Goal: Transaction & Acquisition: Purchase product/service

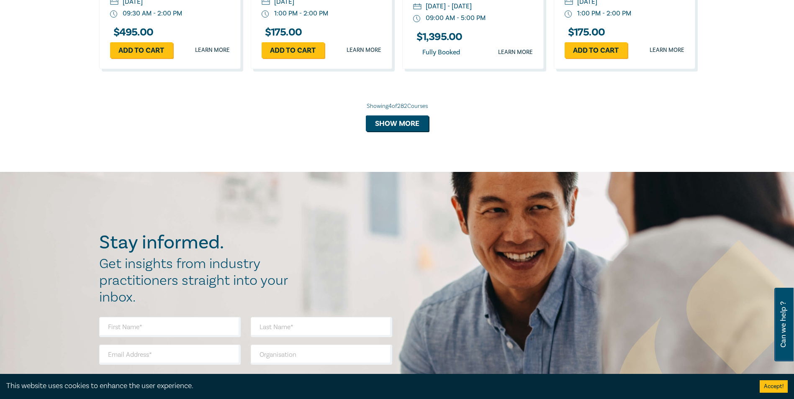
scroll to position [876, 0]
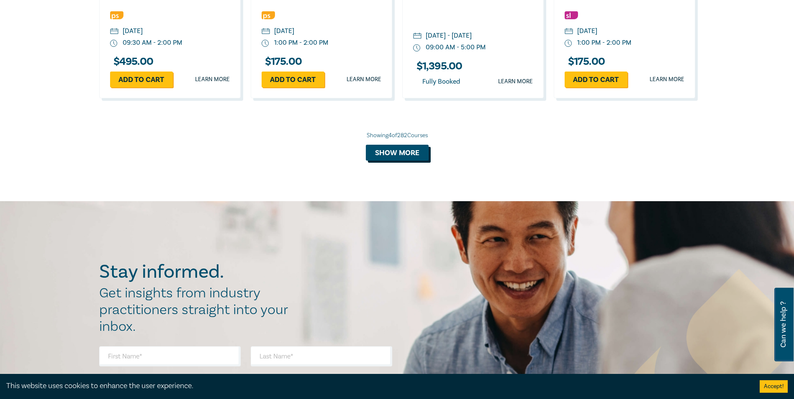
click at [400, 150] on button "Show more" at bounding box center [397, 153] width 63 height 16
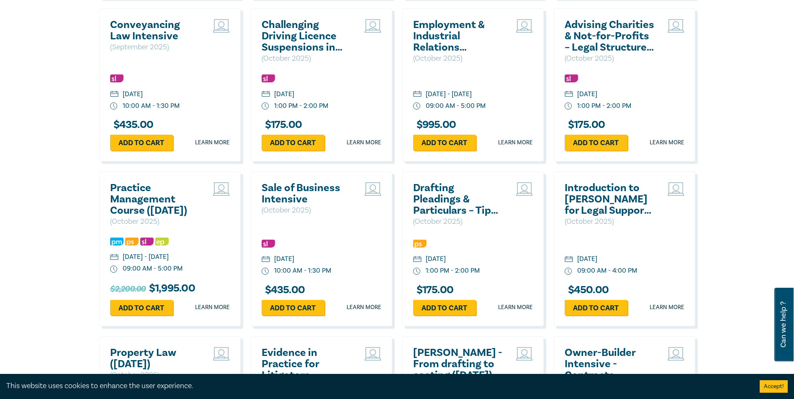
scroll to position [1127, 0]
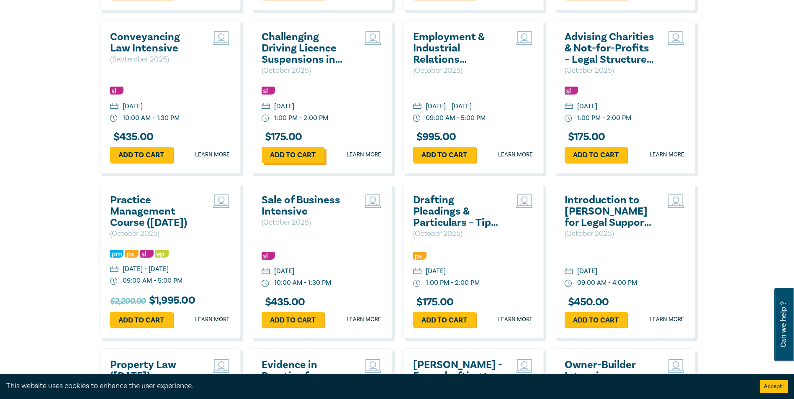
click at [301, 157] on link "Add to cart" at bounding box center [293, 155] width 63 height 16
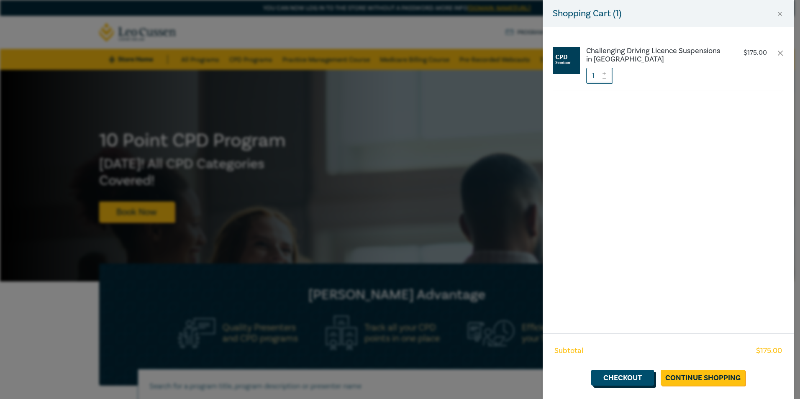
click at [625, 375] on link "Checkout" at bounding box center [622, 378] width 63 height 16
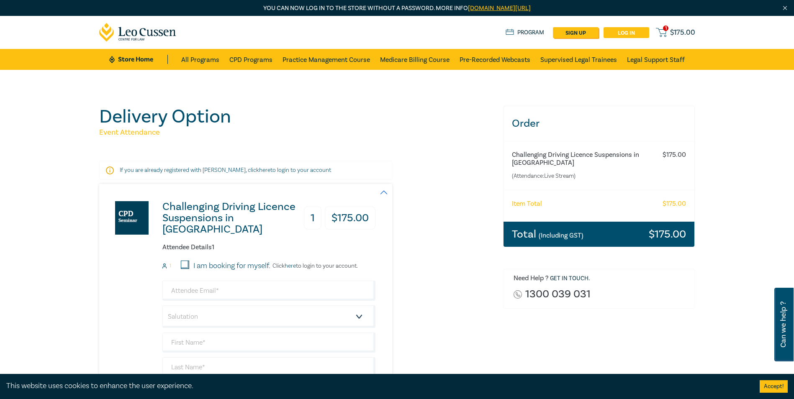
click at [633, 34] on link "Log in" at bounding box center [626, 32] width 46 height 11
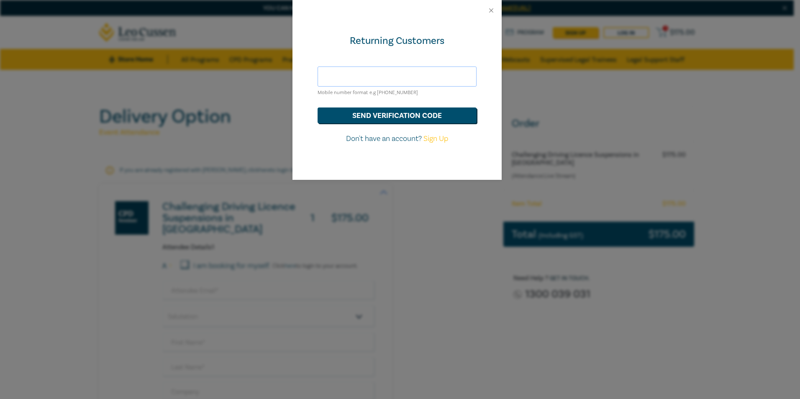
click at [343, 77] on input "text" at bounding box center [397, 77] width 159 height 20
type input "[PERSON_NAME][EMAIL_ADDRESS][DOMAIN_NAME]"
click at [381, 118] on button "send verification code" at bounding box center [397, 116] width 159 height 16
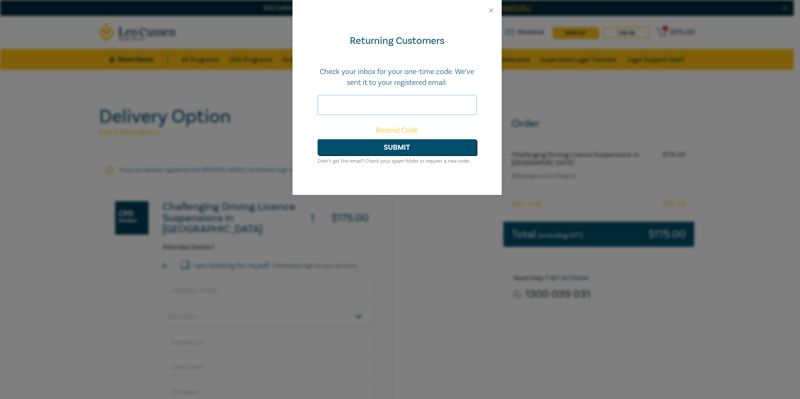
click at [355, 103] on input "text" at bounding box center [397, 105] width 159 height 20
type input "315716"
click at [395, 149] on button "Submit" at bounding box center [397, 147] width 159 height 16
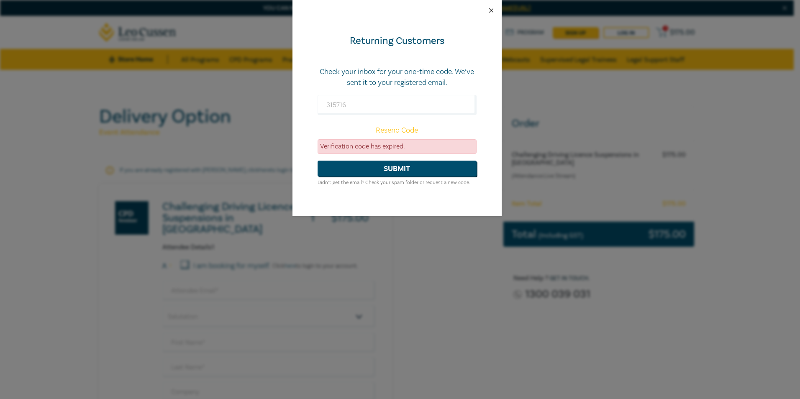
click at [493, 14] on button "Close" at bounding box center [492, 11] width 8 height 8
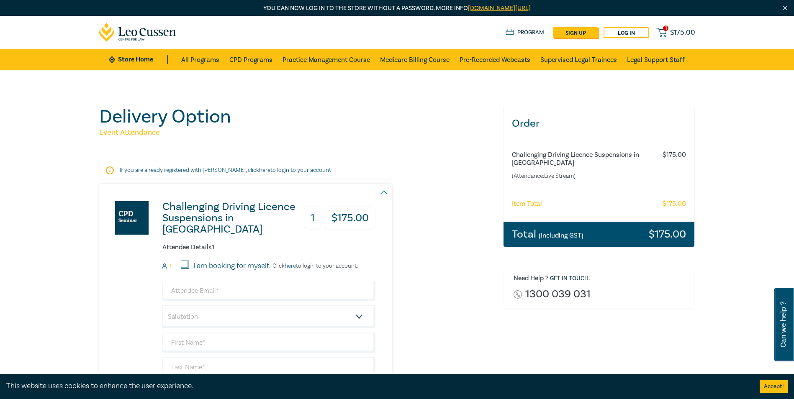
click at [629, 26] on div "1 $ 175.00 Store Home About us Program sign up Log in 1 $ 175.00" at bounding box center [397, 32] width 606 height 33
click at [621, 33] on link "Log in" at bounding box center [626, 32] width 46 height 11
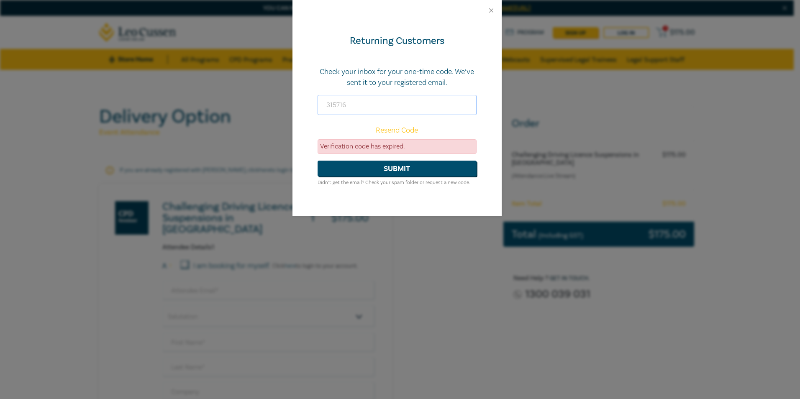
click at [338, 107] on input "315716" at bounding box center [397, 105] width 159 height 20
click at [403, 130] on link "Resend Code" at bounding box center [397, 131] width 42 height 10
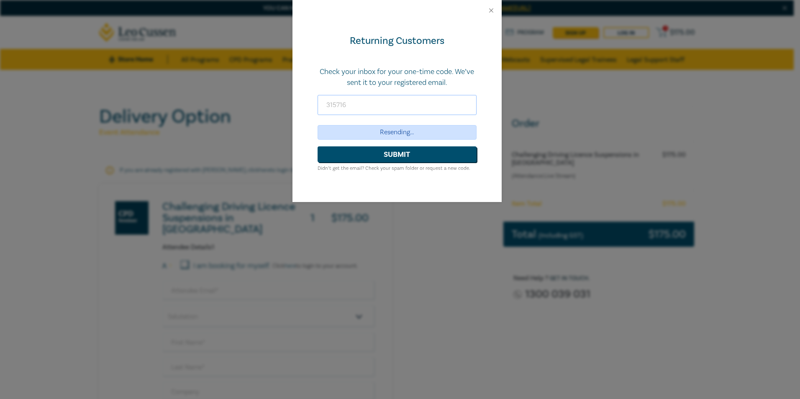
click at [343, 105] on input "315716" at bounding box center [397, 105] width 159 height 20
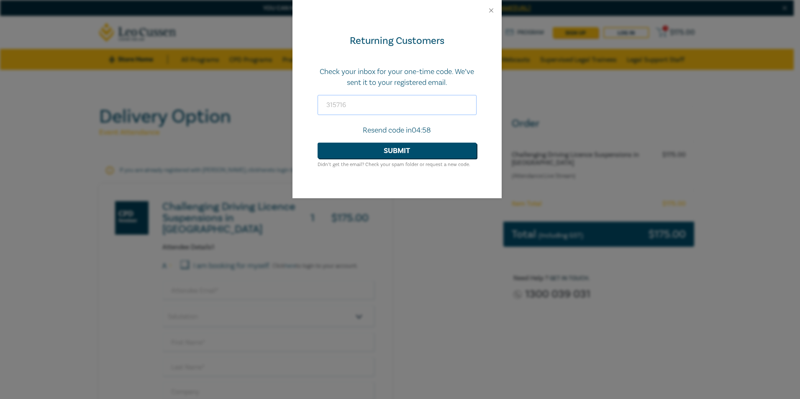
drag, startPoint x: 363, startPoint y: 104, endPoint x: 310, endPoint y: 115, distance: 54.6
click at [310, 115] on div "Returning Customers Check your inbox for your one-time code. We’ve sent it to y…" at bounding box center [397, 109] width 209 height 177
drag, startPoint x: 318, startPoint y: 111, endPoint x: 411, endPoint y: 94, distance: 94.8
click at [318, 111] on input "text" at bounding box center [397, 105] width 159 height 20
click at [336, 111] on input "text" at bounding box center [397, 105] width 159 height 20
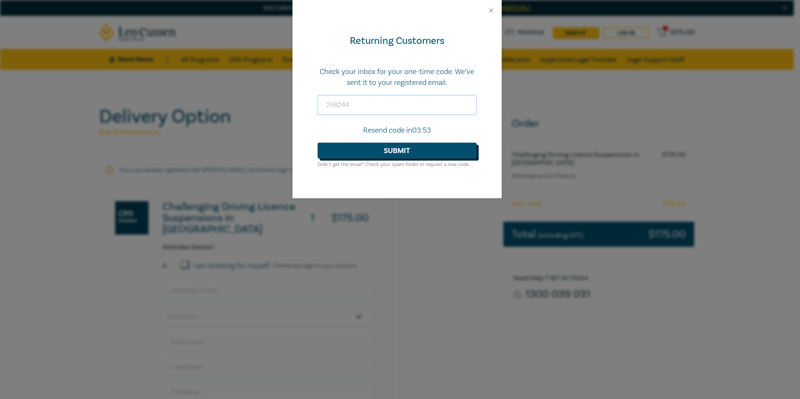
type input "258244"
click at [385, 157] on button "Submit" at bounding box center [397, 151] width 159 height 16
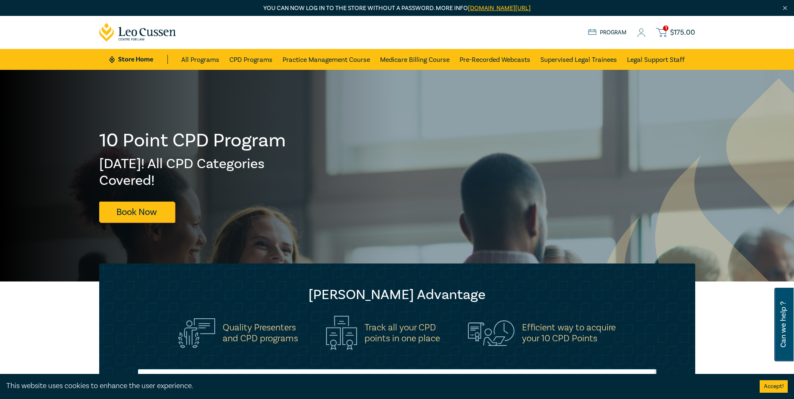
click at [666, 32] on icon at bounding box center [661, 32] width 10 height 10
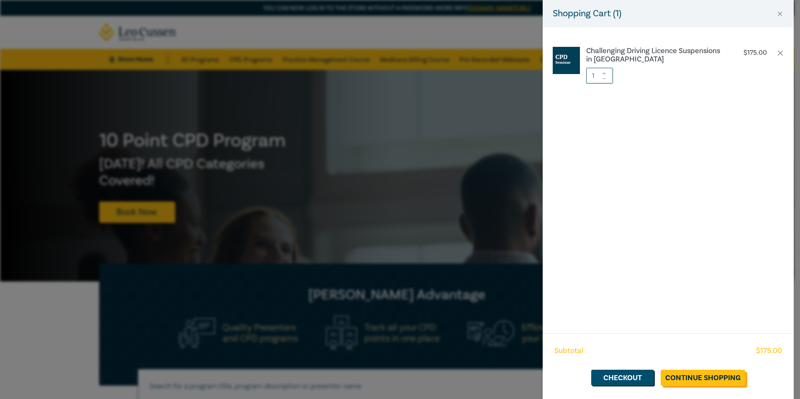
click at [709, 380] on link "Continue Shopping" at bounding box center [703, 378] width 85 height 16
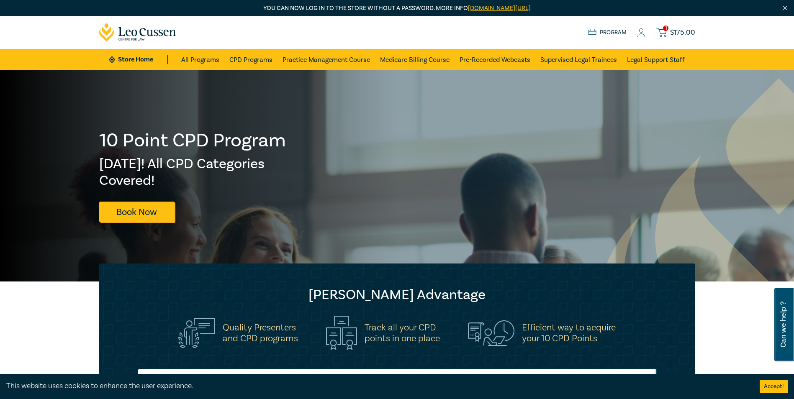
click at [665, 31] on icon at bounding box center [661, 32] width 10 height 10
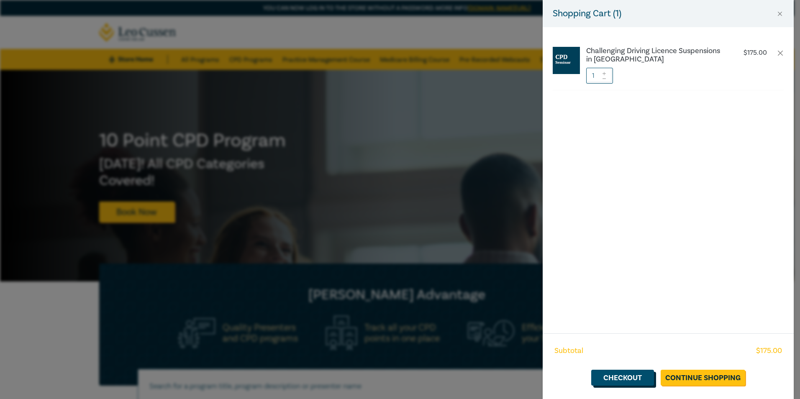
click at [613, 377] on link "Checkout" at bounding box center [622, 378] width 63 height 16
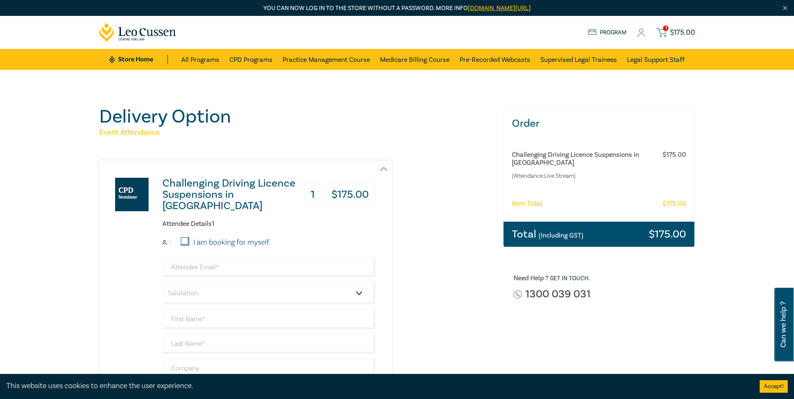
drag, startPoint x: 185, startPoint y: 238, endPoint x: 191, endPoint y: 233, distance: 7.4
click at [185, 241] on input "I am booking for myself." at bounding box center [185, 241] width 8 height 8
checkbox input "true"
type input "[PERSON_NAME][EMAIL_ADDRESS][DOMAIN_NAME]"
type input "[PERSON_NAME]"
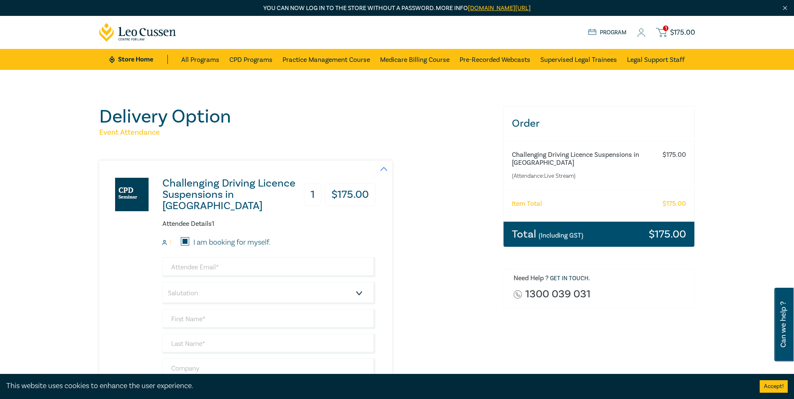
type input "Rosenhain"
type input "437745755"
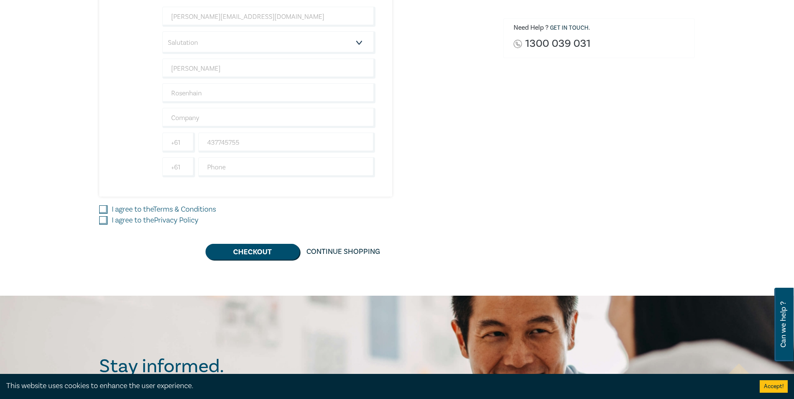
scroll to position [251, 0]
click at [104, 206] on input "I agree to the Terms & Conditions" at bounding box center [103, 209] width 8 height 8
checkbox input "true"
click at [102, 220] on input "I agree to the Privacy Policy" at bounding box center [103, 220] width 8 height 8
checkbox input "true"
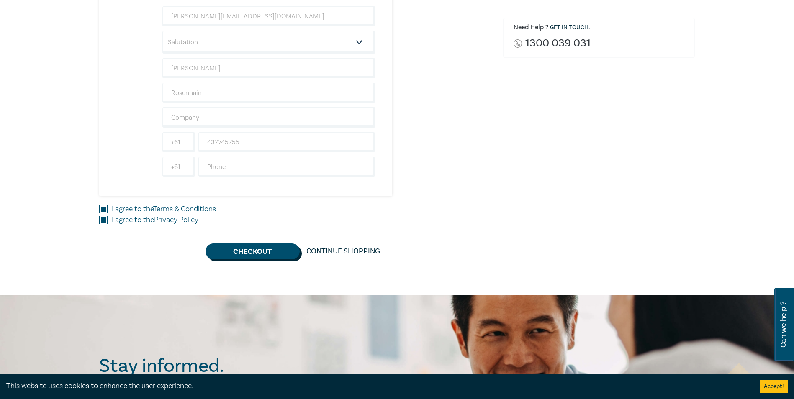
click at [248, 251] on button "Checkout" at bounding box center [252, 252] width 94 height 16
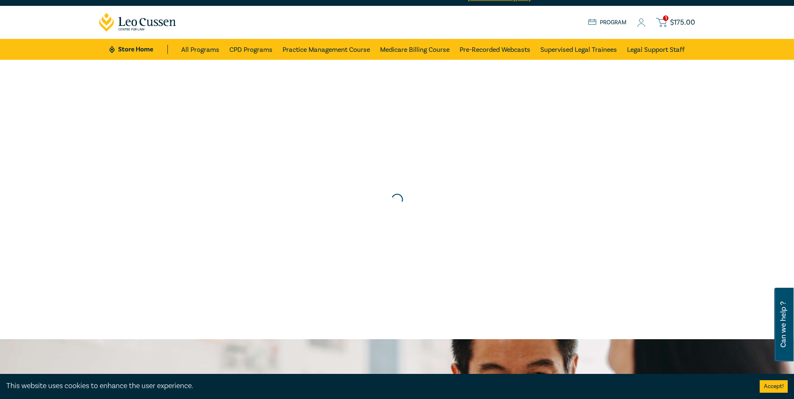
scroll to position [0, 0]
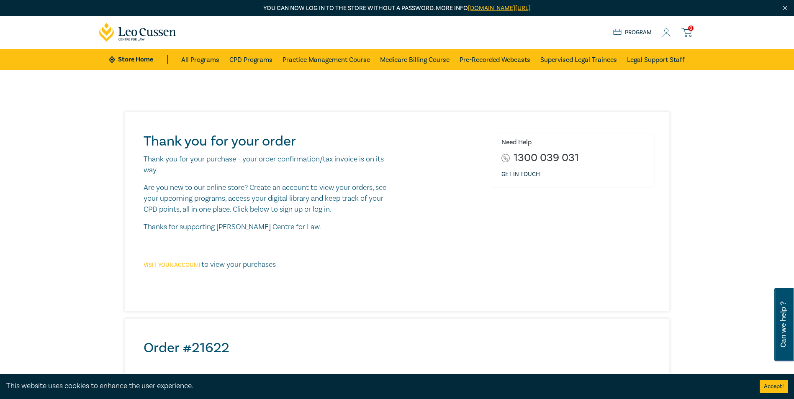
click at [173, 262] on link "Visit your account" at bounding box center [173, 266] width 58 height 8
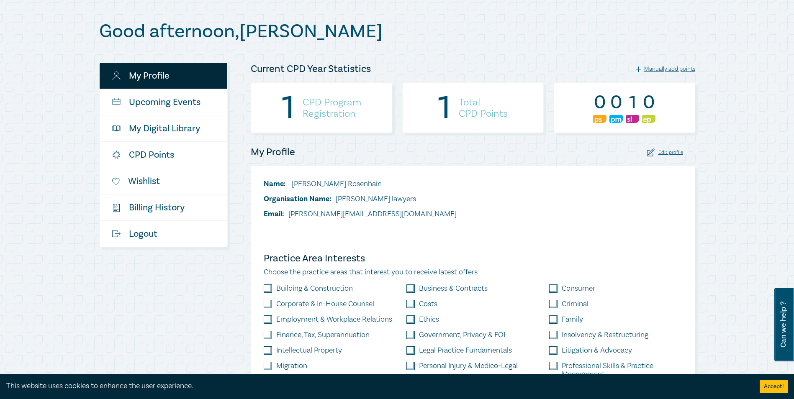
scroll to position [84, 0]
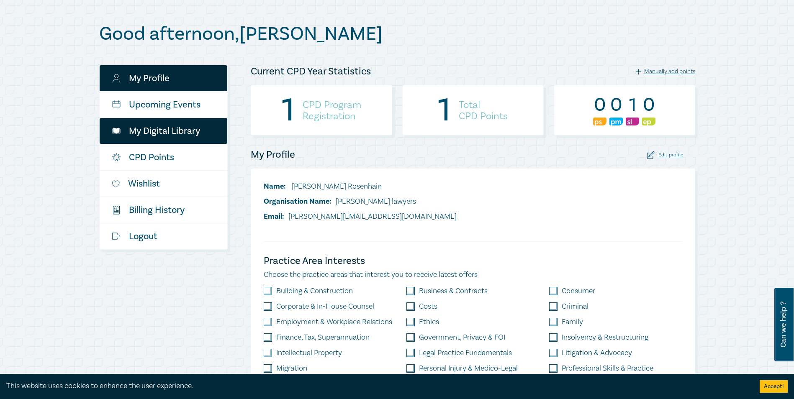
click at [167, 134] on link "My Digital Library" at bounding box center [164, 131] width 128 height 26
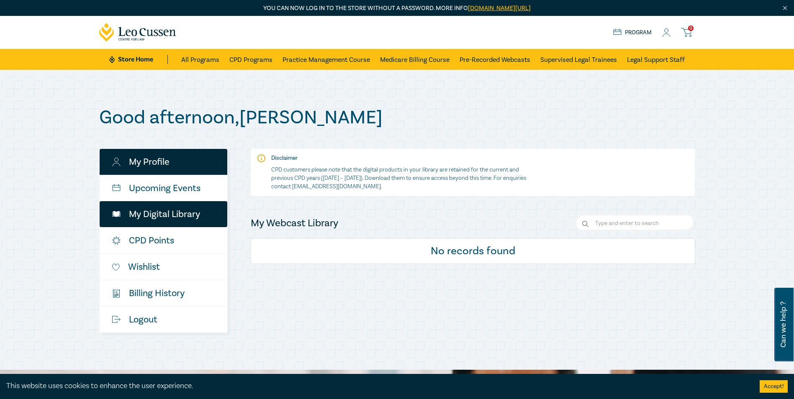
click at [183, 173] on link "My Profile" at bounding box center [164, 162] width 128 height 26
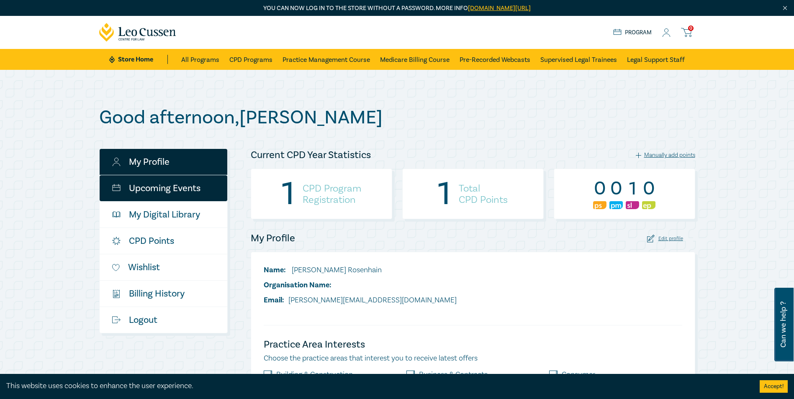
click at [178, 191] on link "Upcoming Events" at bounding box center [164, 188] width 128 height 26
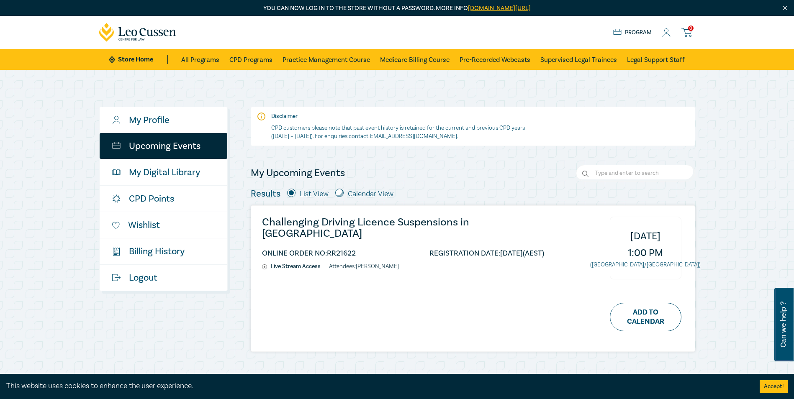
drag, startPoint x: 395, startPoint y: 249, endPoint x: 396, endPoint y: 244, distance: 5.9
click at [394, 249] on ul "ONLINE ORDER NO: RR21622 REGISTRATION DATE: [DATE] (AEST)" at bounding box center [403, 255] width 282 height 15
drag, startPoint x: 683, startPoint y: 269, endPoint x: 255, endPoint y: 221, distance: 430.8
click at [255, 221] on div "Challenging Driving Licence Suspensions in [GEOGRAPHIC_DATA] ONLINE ORDER NO: R…" at bounding box center [473, 279] width 444 height 146
drag, startPoint x: 255, startPoint y: 221, endPoint x: 299, endPoint y: 226, distance: 44.1
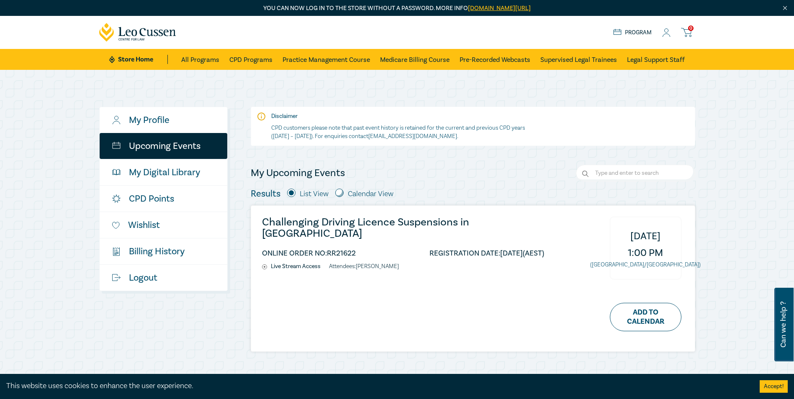
copy div "Challenging Driving Licence Suspensions in [GEOGRAPHIC_DATA] ONLINE ORDER NO: R…"
click at [668, 33] on icon at bounding box center [666, 32] width 8 height 9
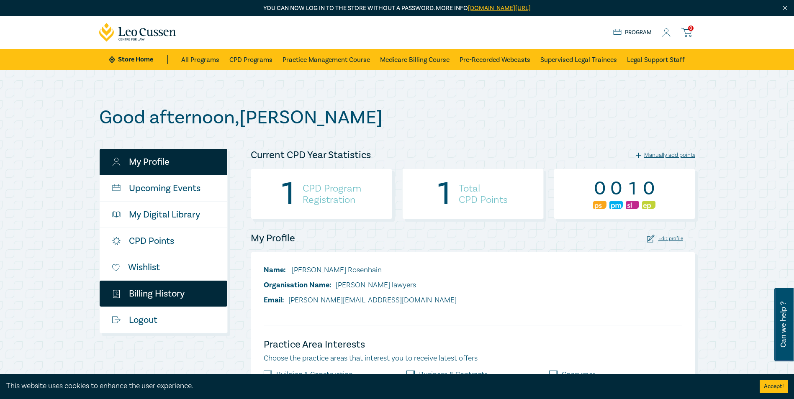
click at [163, 295] on link "$ Billing History" at bounding box center [164, 294] width 128 height 26
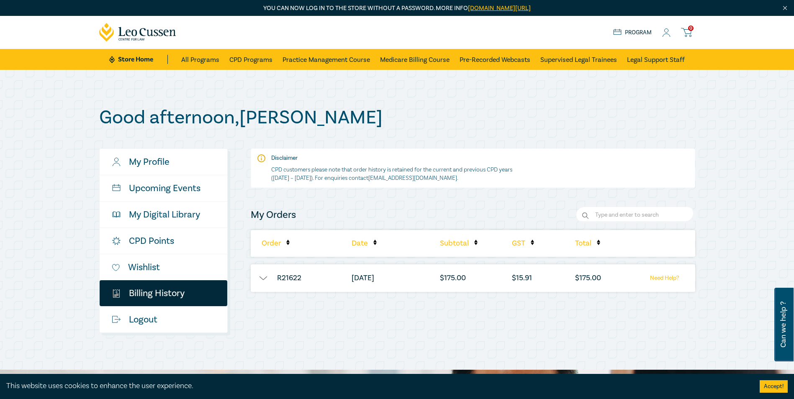
click at [261, 277] on button "button" at bounding box center [263, 278] width 25 height 8
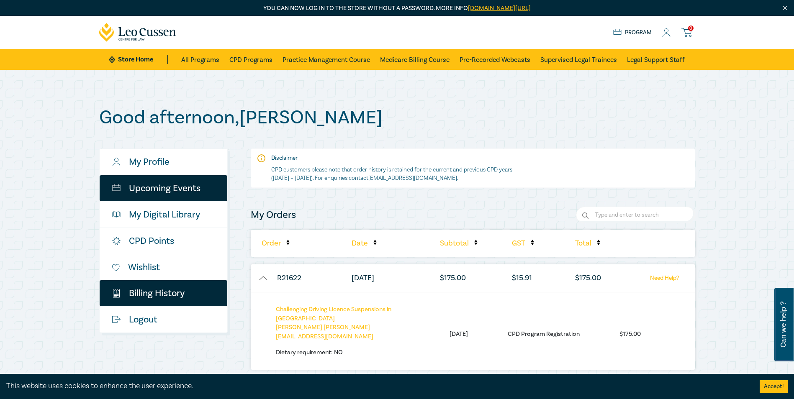
click at [163, 190] on link "Upcoming Events" at bounding box center [164, 188] width 128 height 26
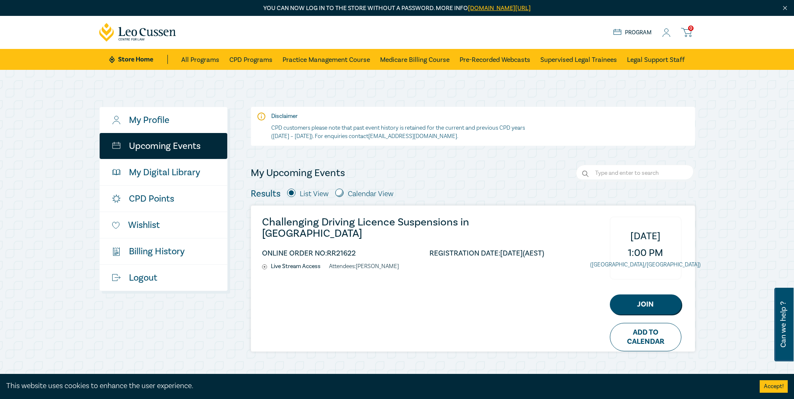
click at [344, 223] on h3 "Challenging Driving Licence Suspensions in [GEOGRAPHIC_DATA]" at bounding box center [403, 228] width 282 height 23
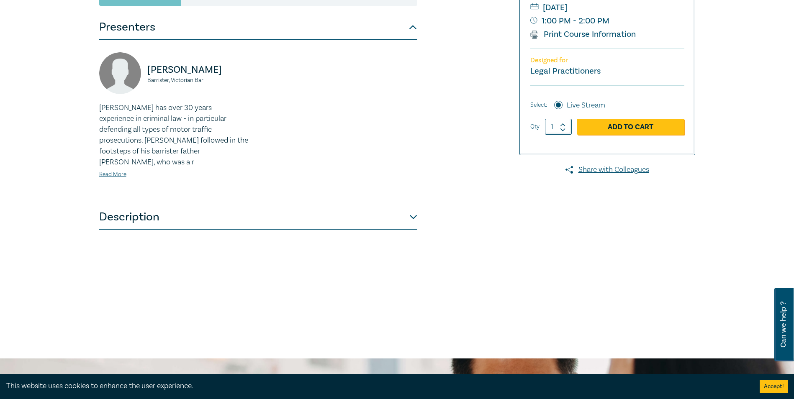
scroll to position [167, 0]
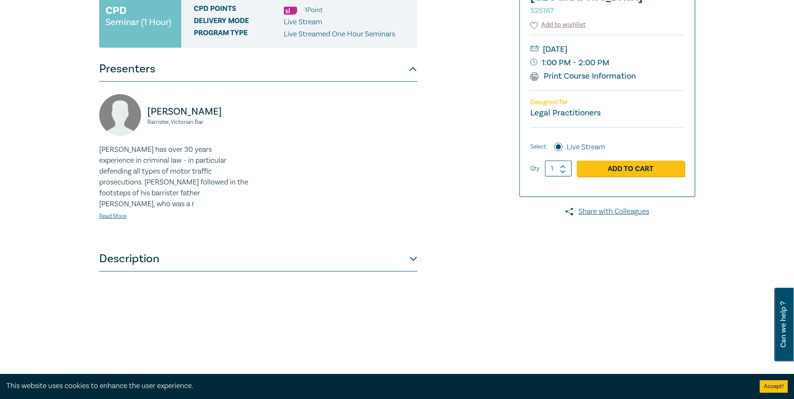
click at [413, 247] on button "Description" at bounding box center [258, 259] width 318 height 25
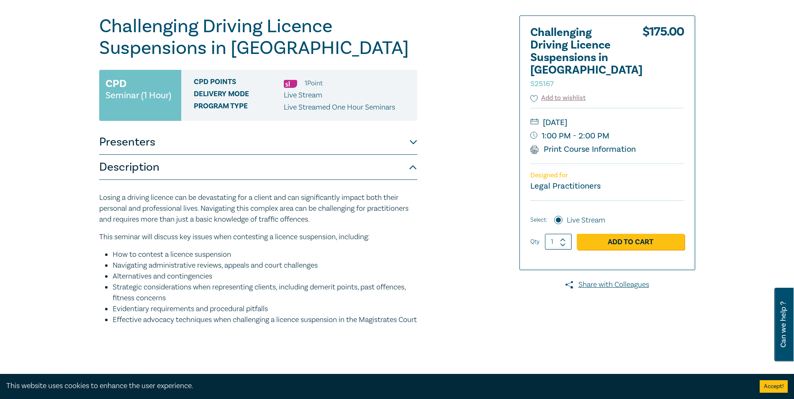
scroll to position [0, 0]
